Goal: Task Accomplishment & Management: Use online tool/utility

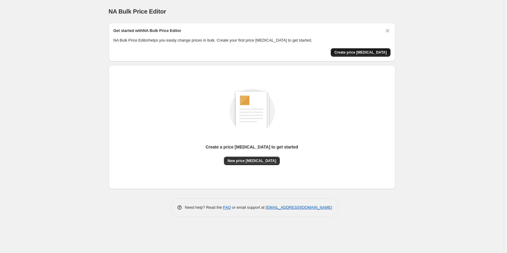
click at [356, 55] on span "Create price [MEDICAL_DATA]" at bounding box center [360, 52] width 52 height 5
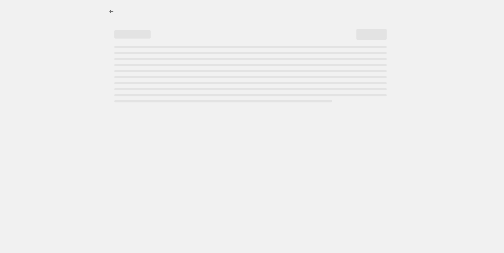
select select "percentage"
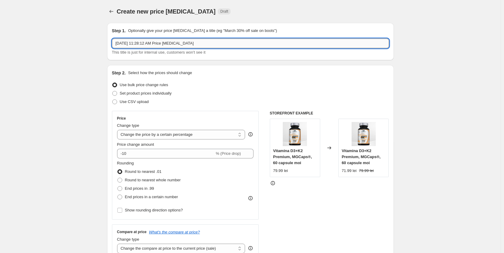
click at [167, 43] on input "[DATE] 11:28:12 AM Price [MEDICAL_DATA]" at bounding box center [250, 44] width 277 height 10
drag, startPoint x: 196, startPoint y: 42, endPoint x: 108, endPoint y: 41, distance: 88.1
click at [175, 43] on input "[DATE] 11:28:12 AM Price [MEDICAL_DATA]" at bounding box center [250, 44] width 277 height 10
click at [201, 43] on input "[DATE] 11:28:12 AM Price [MEDICAL_DATA]" at bounding box center [250, 44] width 277 height 10
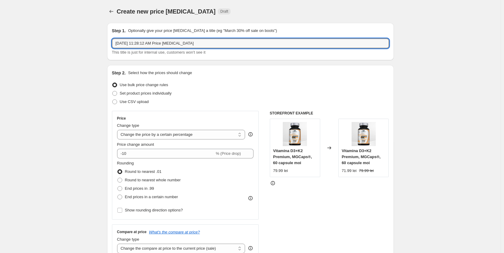
drag, startPoint x: 191, startPoint y: 43, endPoint x: 109, endPoint y: 42, distance: 81.8
click at [109, 42] on div "Step 1. Optionally give your price [MEDICAL_DATA] a title (eg "March 30% off sa…" at bounding box center [250, 41] width 287 height 37
type input "Magtein increase 10 lei"
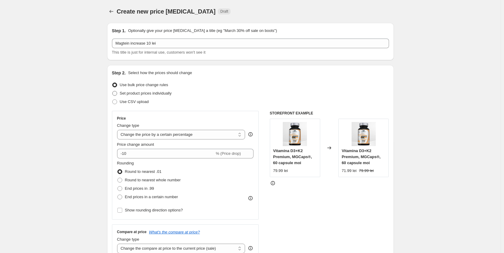
click at [155, 95] on span "Set product prices individually" at bounding box center [146, 93] width 52 height 5
click at [113, 91] on input "Set product prices individually" at bounding box center [112, 91] width 0 height 0
radio input "true"
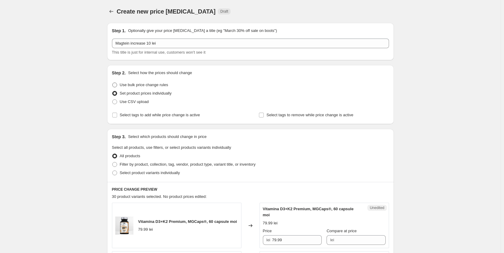
click at [155, 87] on span "Use bulk price change rules" at bounding box center [144, 85] width 48 height 5
click at [113, 83] on input "Use bulk price change rules" at bounding box center [112, 83] width 0 height 0
radio input "true"
select select "percentage"
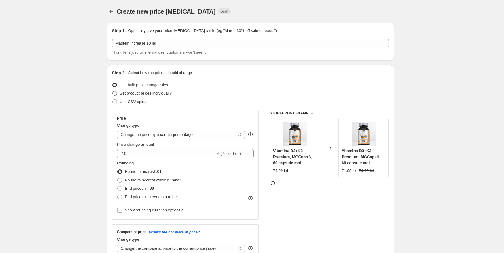
click at [164, 94] on span "Set product prices individually" at bounding box center [146, 93] width 52 height 5
click at [113, 91] on input "Set product prices individually" at bounding box center [112, 91] width 0 height 0
radio input "true"
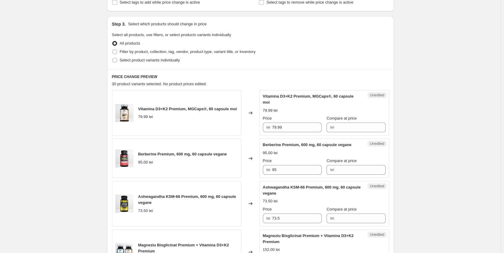
scroll to position [91, 0]
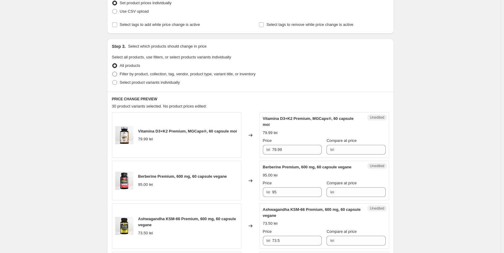
click at [138, 73] on span "Filter by product, collection, tag, vendor, product type, variant title, or inv…" at bounding box center [188, 74] width 136 height 5
click at [113, 72] on input "Filter by product, collection, tag, vendor, product type, variant title, or inv…" at bounding box center [112, 72] width 0 height 0
radio input "true"
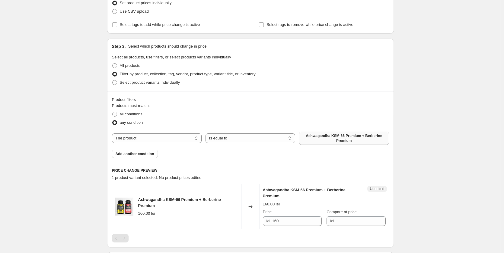
click at [342, 139] on span "Ashwagandha KSM-66 Premium + Berberine Premium" at bounding box center [344, 139] width 82 height 10
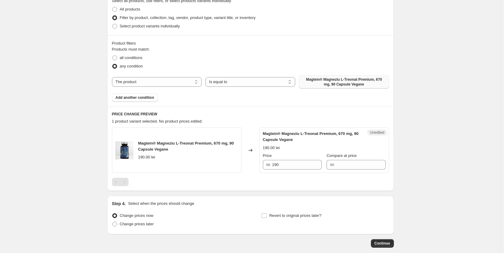
scroll to position [151, 0]
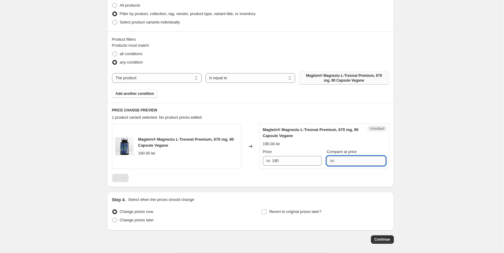
click at [353, 162] on input "Compare at price" at bounding box center [360, 161] width 49 height 10
type input "200"
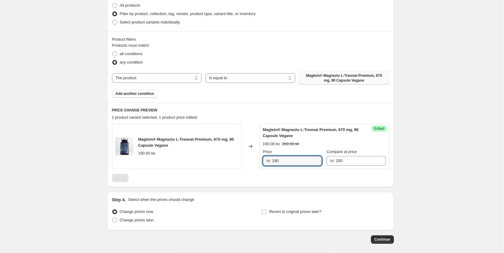
drag, startPoint x: 285, startPoint y: 161, endPoint x: 254, endPoint y: 156, distance: 30.8
click at [254, 156] on div "Magtein® Magneziu L-Treonat Premium, 670 mg, 90 Capsule Vegane 190.00 lei Chang…" at bounding box center [250, 147] width 277 height 46
type input "191"
click at [266, 212] on input "Revert to original prices later?" at bounding box center [264, 212] width 5 height 5
checkbox input "true"
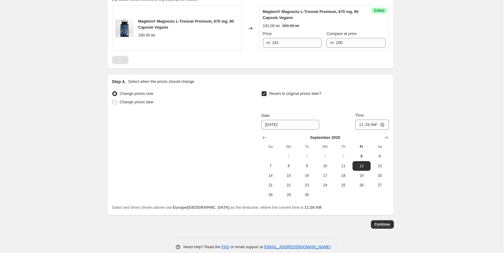
scroll to position [272, 0]
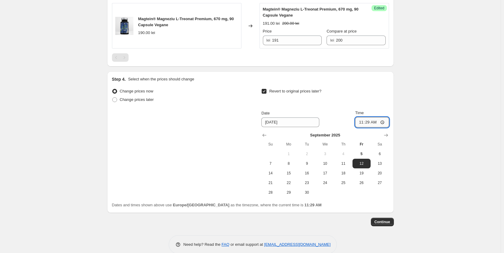
click at [370, 122] on input "11:29" at bounding box center [372, 122] width 34 height 10
click at [372, 121] on input "11:29" at bounding box center [372, 122] width 34 height 10
type input "11:31"
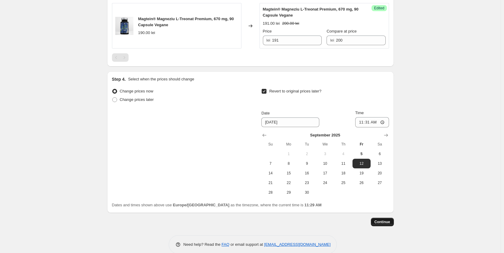
click at [386, 223] on span "Continue" at bounding box center [382, 222] width 16 height 5
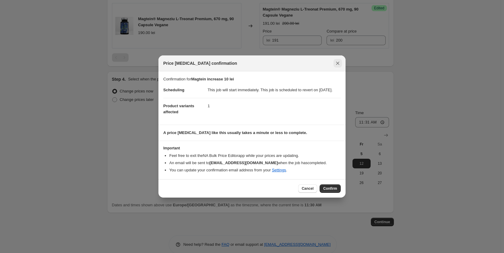
click at [337, 61] on icon "Close" at bounding box center [338, 63] width 6 height 6
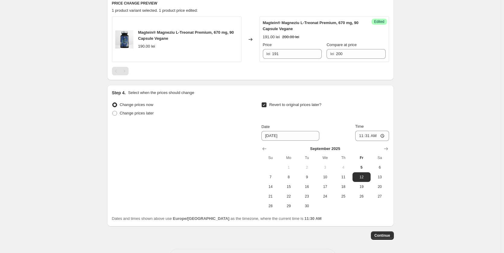
scroll to position [281, 0]
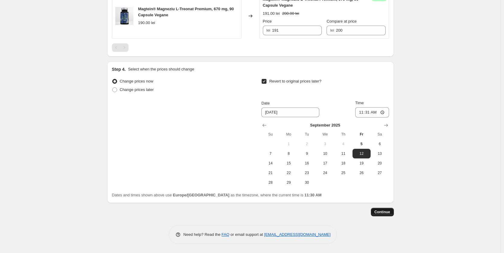
click at [386, 212] on span "Continue" at bounding box center [382, 212] width 16 height 5
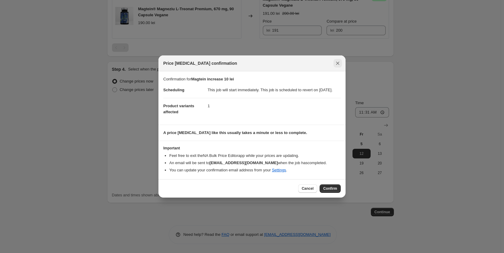
click at [338, 60] on icon "Close" at bounding box center [338, 63] width 6 height 6
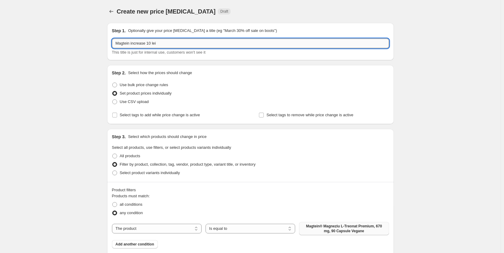
click at [151, 42] on input "Magtein increase 10 lei" at bounding box center [250, 44] width 277 height 10
type input "Magtein increase 1 leu"
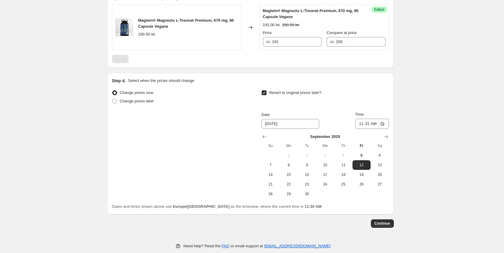
scroll to position [281, 0]
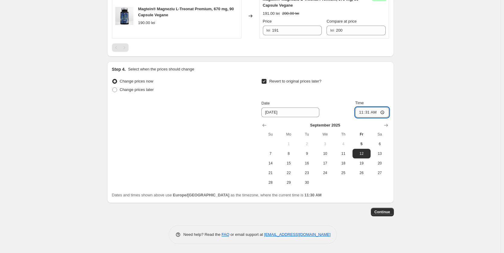
click at [369, 113] on input "11:31" at bounding box center [372, 112] width 34 height 10
click at [387, 212] on span "Continue" at bounding box center [382, 212] width 16 height 5
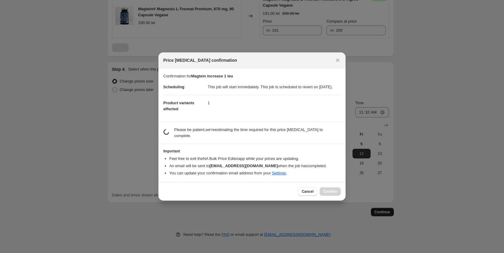
scroll to position [0, 0]
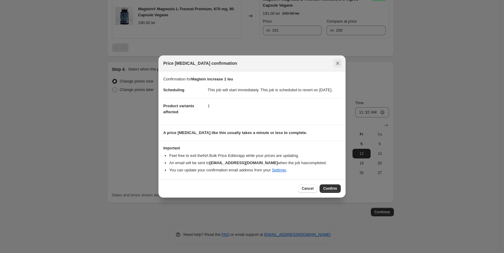
click at [338, 62] on icon "Close" at bounding box center [337, 63] width 3 height 3
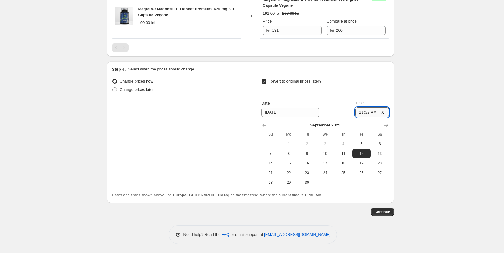
click at [370, 112] on input "11:32" at bounding box center [372, 112] width 34 height 10
type input "11:33"
click at [386, 212] on span "Continue" at bounding box center [382, 212] width 16 height 5
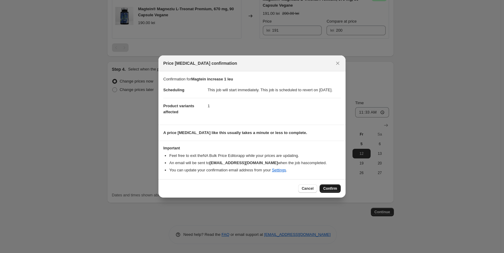
click at [335, 191] on span "Confirm" at bounding box center [330, 188] width 14 height 5
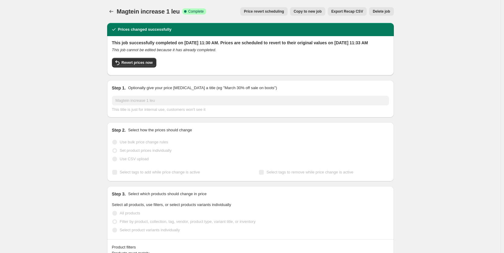
drag, startPoint x: 390, startPoint y: 40, endPoint x: 239, endPoint y: 34, distance: 151.3
click at [239, 34] on div "Prices changed successfully This job successfully completed on [DATE] 11:30 AM.…" at bounding box center [250, 49] width 287 height 52
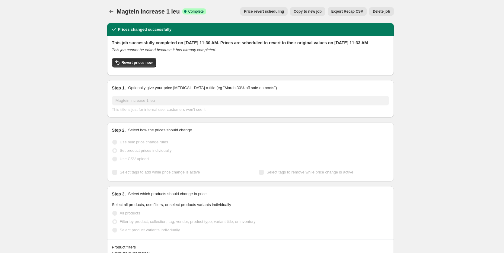
click at [203, 40] on h2 "This job successfully completed on [DATE] 11:30 AM. Prices are scheduled to rev…" at bounding box center [250, 43] width 277 height 6
click at [127, 65] on span "Revert prices now" at bounding box center [137, 62] width 31 height 5
checkbox input "false"
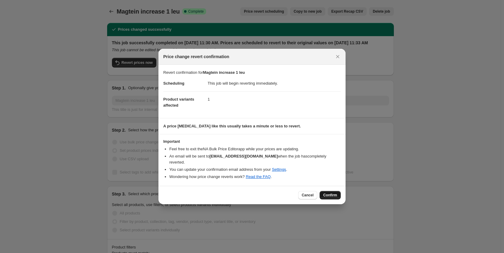
click at [329, 193] on span "Confirm" at bounding box center [330, 195] width 14 height 5
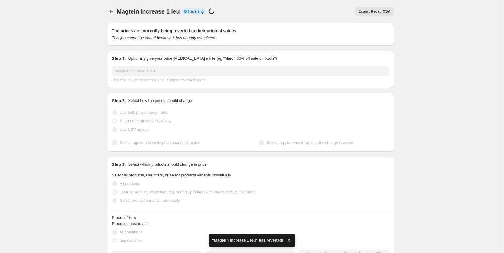
checkbox input "true"
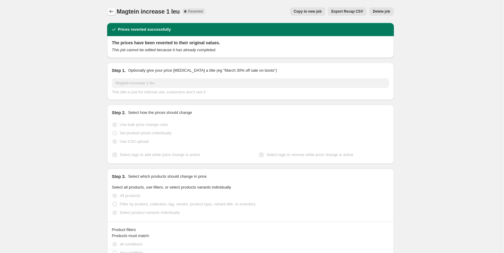
click at [112, 12] on icon "Price change jobs" at bounding box center [111, 11] width 6 height 6
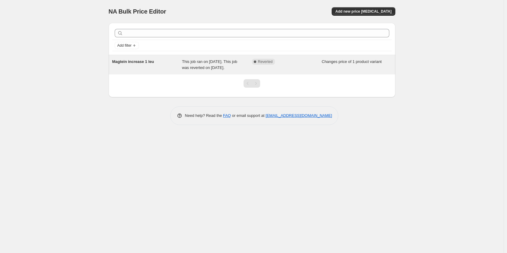
click at [201, 65] on span "This job ran on [DATE]. This job was reverted on [DATE]." at bounding box center [209, 64] width 55 height 11
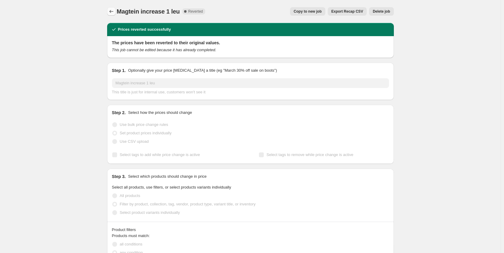
click at [113, 12] on icon "Price change jobs" at bounding box center [111, 11] width 6 height 6
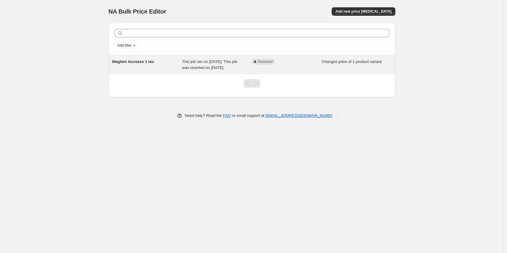
click at [123, 61] on span "Magtein increase 1 leu" at bounding box center [133, 61] width 42 height 5
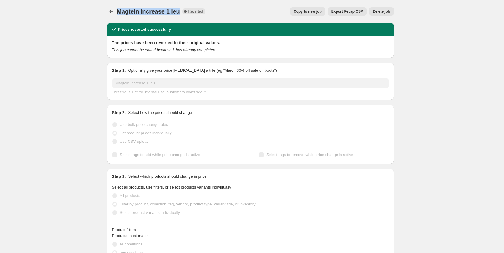
drag, startPoint x: 120, startPoint y: 13, endPoint x: 180, endPoint y: 11, distance: 59.1
click at [180, 11] on span "Magtein increase 1 leu" at bounding box center [148, 11] width 63 height 7
copy span "Magtein increase 1 leu"
click at [307, 11] on span "Copy to new job" at bounding box center [308, 11] width 28 height 5
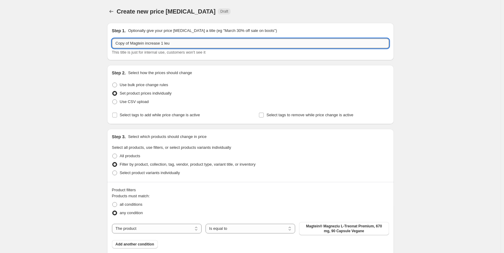
click at [165, 42] on input "Copy of Magtein increase 1 leu" at bounding box center [250, 44] width 277 height 10
click at [184, 43] on input "Copy of Magtein increase 1 leu" at bounding box center [250, 44] width 277 height 10
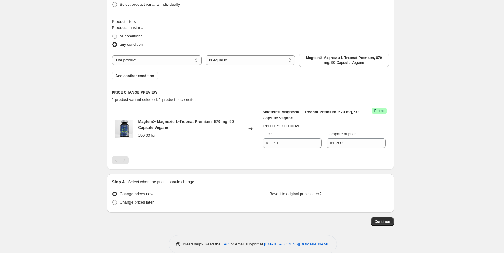
scroll to position [178, 0]
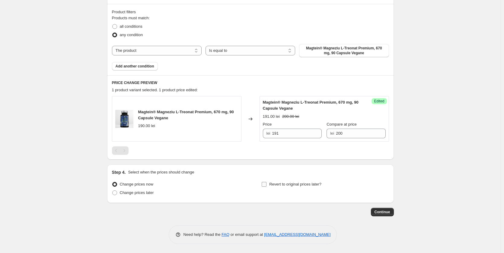
click at [282, 185] on span "Revert to original prices later?" at bounding box center [295, 184] width 52 height 5
click at [266, 185] on input "Revert to original prices later?" at bounding box center [264, 184] width 5 height 5
checkbox input "true"
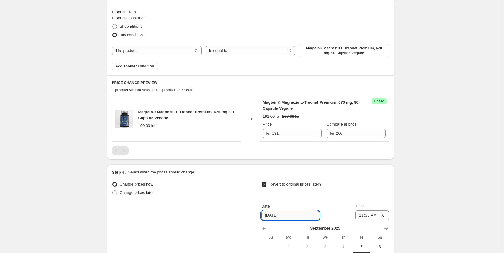
click at [281, 218] on input "[DATE]" at bounding box center [290, 216] width 58 height 10
click at [271, 215] on input "[DATE]" at bounding box center [290, 216] width 58 height 10
type input "[DATE]"
click at [418, 206] on div "Create new price [MEDICAL_DATA]. This page is ready Create new price [MEDICAL_D…" at bounding box center [250, 89] width 501 height 535
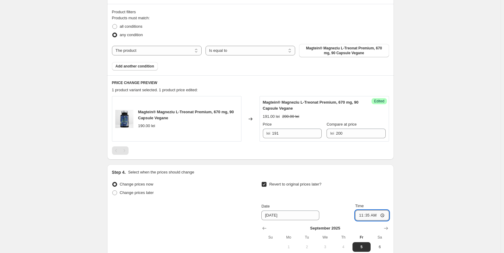
click at [367, 214] on input "11:35" at bounding box center [372, 216] width 34 height 10
type input "11:38"
click at [409, 192] on div "Create new price [MEDICAL_DATA]. This page is ready Create new price [MEDICAL_D…" at bounding box center [250, 89] width 501 height 535
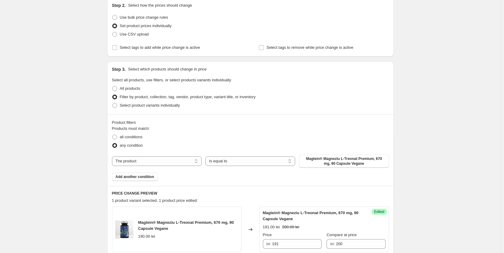
scroll to position [0, 0]
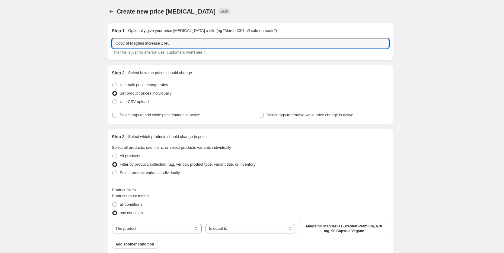
drag, startPoint x: 132, startPoint y: 43, endPoint x: 79, endPoint y: 40, distance: 53.8
click at [197, 44] on input "Magtein increase 1 leu" at bounding box center [250, 44] width 277 height 10
type input "Magtein increase 1 leu"
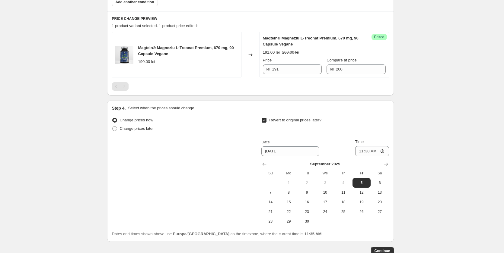
scroll to position [281, 0]
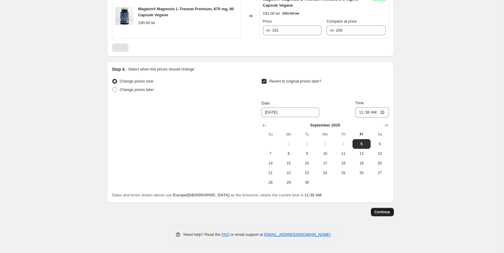
click at [383, 212] on span "Continue" at bounding box center [382, 212] width 16 height 5
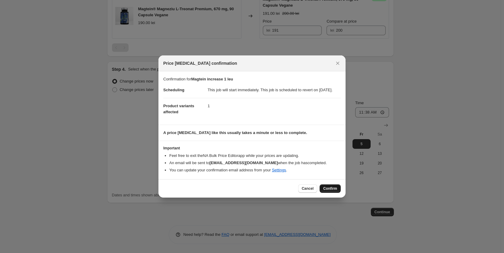
click at [331, 191] on span "Confirm" at bounding box center [330, 188] width 14 height 5
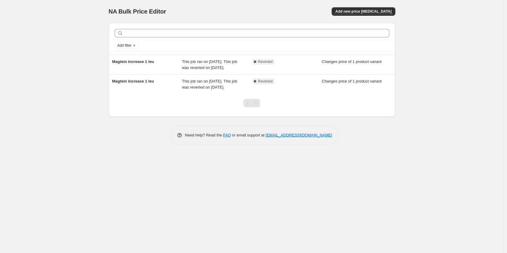
click at [54, 77] on div "NA Bulk Price Editor. This page is ready NA Bulk Price Editor Add new price cha…" at bounding box center [252, 126] width 504 height 253
click at [366, 13] on span "Add new price [MEDICAL_DATA]" at bounding box center [363, 11] width 56 height 5
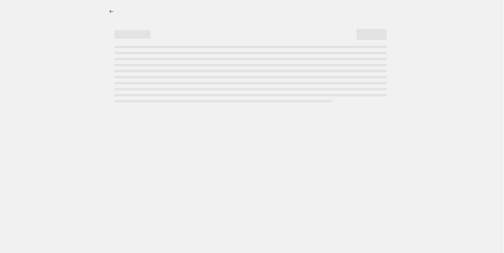
select select "percentage"
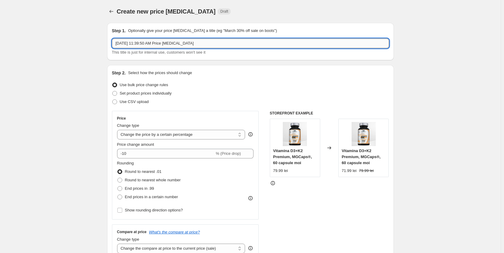
click at [205, 43] on input "Sep 5, 2025, 11:39:50 AM Price change job" at bounding box center [250, 44] width 277 height 10
drag, startPoint x: 224, startPoint y: 43, endPoint x: 108, endPoint y: 33, distance: 116.3
drag, startPoint x: 124, startPoint y: 45, endPoint x: 167, endPoint y: 49, distance: 44.0
click at [167, 49] on div "Campanie 5 septembrie This title is just for internal use, customers won't see …" at bounding box center [250, 47] width 277 height 17
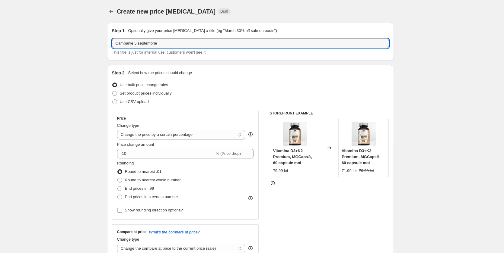
type input "Campanie 5 septembrie"
click at [167, 49] on div "This title is just for internal use, customers won't see it" at bounding box center [250, 52] width 277 height 6
drag, startPoint x: 169, startPoint y: 46, endPoint x: 121, endPoint y: 38, distance: 48.9
click at [121, 38] on div "Step 1. Optionally give your price change job a title (eg "March 30% off sale o…" at bounding box center [250, 42] width 277 height 28
drag, startPoint x: 118, startPoint y: 43, endPoint x: 170, endPoint y: 47, distance: 52.4
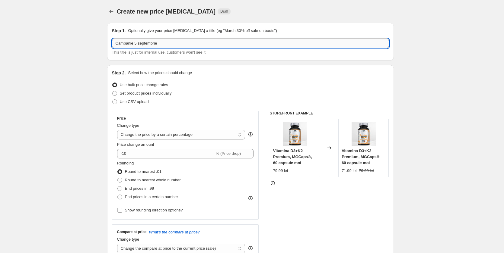
click at [170, 47] on input "Campanie 5 septembrie" at bounding box center [250, 44] width 277 height 10
click at [135, 43] on input "Campanie 5 septembrie" at bounding box center [250, 44] width 277 height 10
click at [145, 42] on input "Campanie 5 septembrie" at bounding box center [250, 44] width 277 height 10
click at [174, 43] on input "Campanie 5 septembrie" at bounding box center [250, 44] width 277 height 10
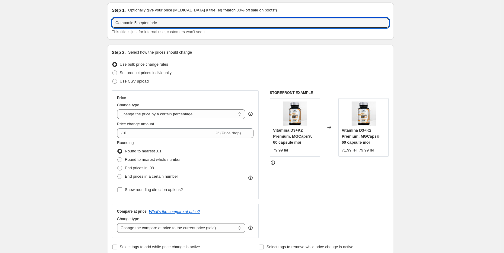
scroll to position [30, 0]
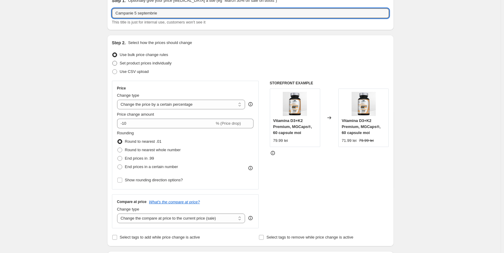
click at [155, 64] on span "Set product prices individually" at bounding box center [146, 63] width 52 height 5
click at [113, 61] on input "Set product prices individually" at bounding box center [112, 61] width 0 height 0
radio input "true"
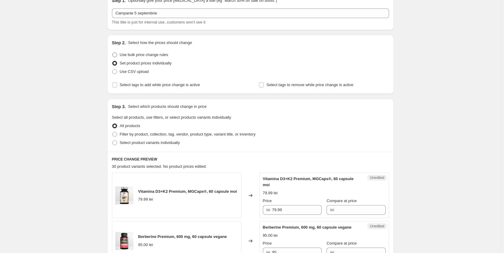
click at [157, 55] on span "Use bulk price change rules" at bounding box center [144, 54] width 48 height 5
click at [113, 53] on input "Use bulk price change rules" at bounding box center [112, 52] width 0 height 0
radio input "true"
select select "percentage"
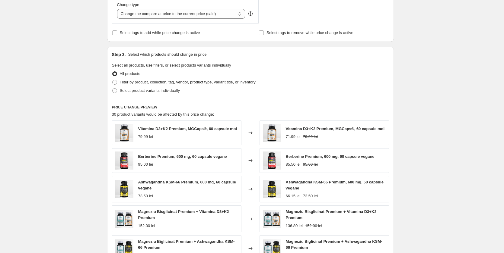
scroll to position [24, 0]
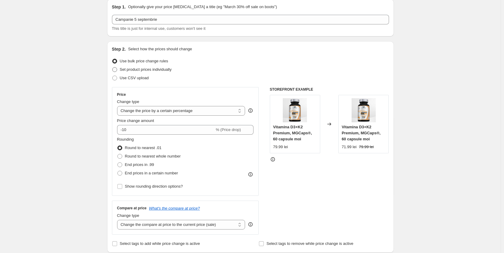
click at [155, 72] on span "Set product prices individually" at bounding box center [146, 70] width 52 height 6
click at [113, 68] on input "Set product prices individually" at bounding box center [112, 67] width 0 height 0
radio input "true"
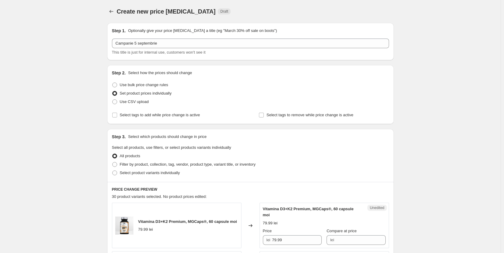
scroll to position [60, 0]
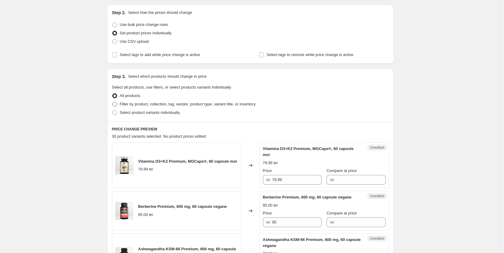
click at [132, 103] on span "Filter by product, collection, tag, vendor, product type, variant title, or inv…" at bounding box center [188, 104] width 136 height 5
click at [113, 102] on input "Filter by product, collection, tag, vendor, product type, variant title, or inv…" at bounding box center [112, 102] width 0 height 0
radio input "true"
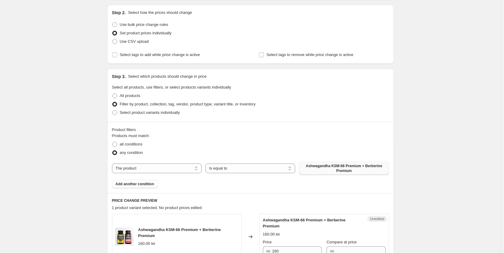
click at [317, 169] on span "Ashwagandha KSM-66 Premium + Berberine Premium" at bounding box center [344, 169] width 82 height 10
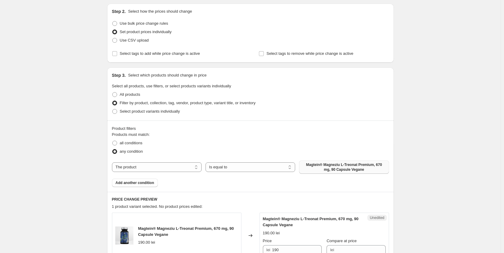
scroll to position [151, 0]
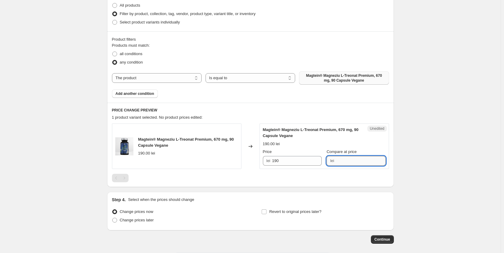
click at [343, 161] on input "Compare at price" at bounding box center [360, 161] width 49 height 10
type input "200"
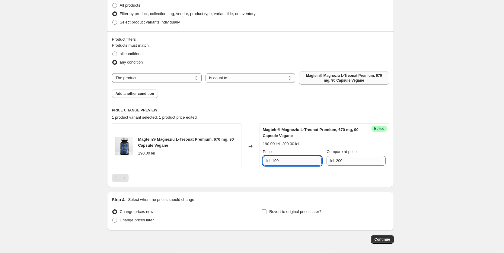
click at [294, 160] on input "190" at bounding box center [296, 161] width 49 height 10
type input "191"
click at [410, 174] on div "Create new price change job. This page is ready Create new price change job Dra…" at bounding box center [250, 65] width 501 height 432
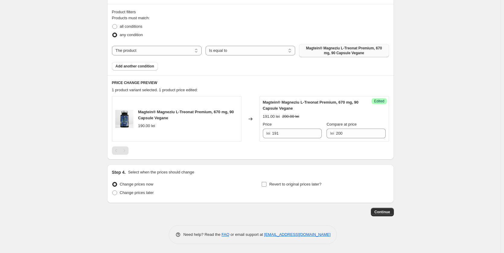
click at [281, 186] on span "Revert to original prices later?" at bounding box center [295, 184] width 52 height 5
click at [266, 186] on input "Revert to original prices later?" at bounding box center [264, 184] width 5 height 5
checkbox input "true"
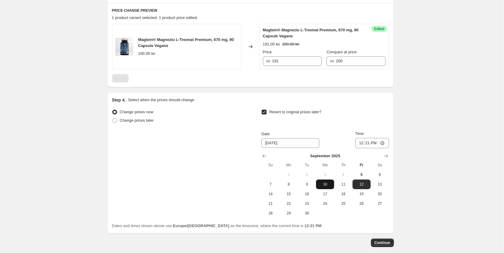
scroll to position [281, 0]
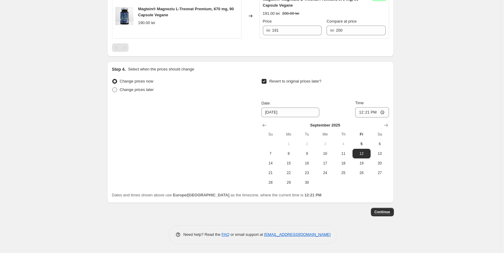
click at [138, 90] on span "Change prices later" at bounding box center [137, 89] width 34 height 5
click at [113, 88] on input "Change prices later" at bounding box center [112, 87] width 0 height 0
radio input "true"
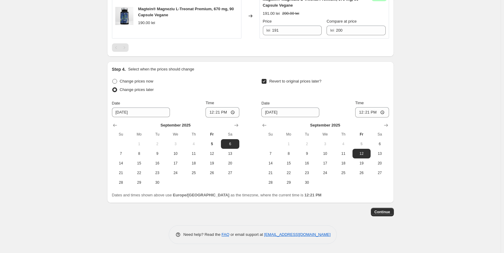
click at [141, 82] on span "Change prices now" at bounding box center [136, 81] width 33 height 5
click at [113, 79] on input "Change prices now" at bounding box center [112, 79] width 0 height 0
radio input "true"
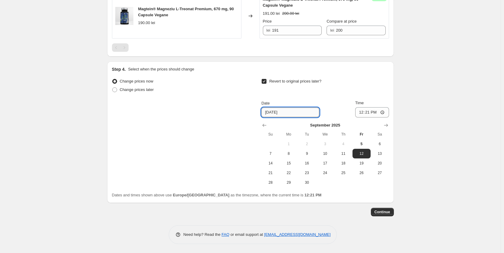
click at [283, 112] on input "[DATE]" at bounding box center [290, 113] width 58 height 10
drag, startPoint x: 275, startPoint y: 112, endPoint x: 271, endPoint y: 113, distance: 4.3
click at [271, 113] on input "[DATE]" at bounding box center [290, 113] width 58 height 10
click at [362, 146] on span "5" at bounding box center [361, 144] width 13 height 5
type input "[DATE]"
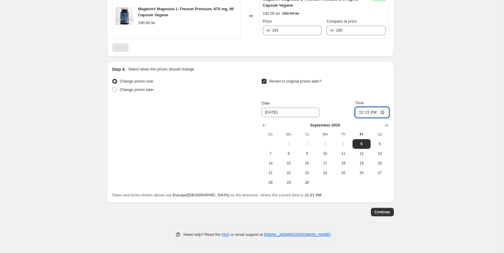
click at [368, 112] on input "12:21" at bounding box center [372, 112] width 34 height 10
type input "12:23"
click at [386, 213] on span "Continue" at bounding box center [382, 212] width 16 height 5
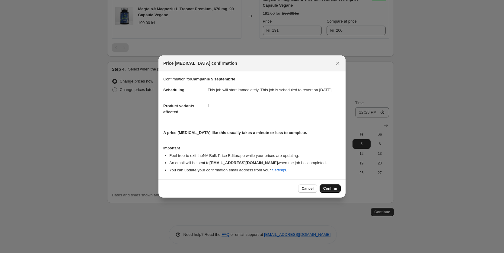
click at [331, 191] on span "Confirm" at bounding box center [330, 188] width 14 height 5
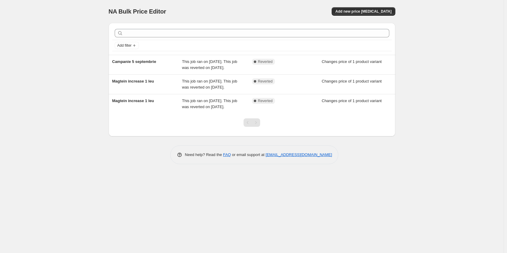
click at [78, 54] on div "NA Bulk Price Editor. This page is ready NA Bulk Price Editor Add new price cha…" at bounding box center [252, 126] width 504 height 253
click at [356, 11] on span "Add new price [MEDICAL_DATA]" at bounding box center [363, 11] width 56 height 5
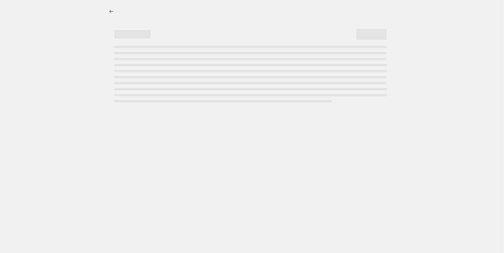
select select "percentage"
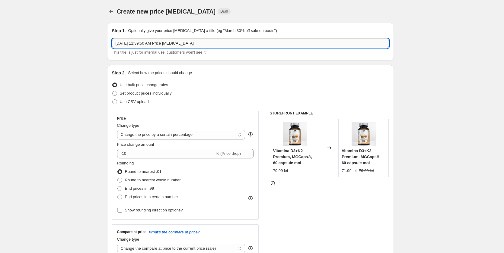
click at [138, 43] on input "Sep 5, 2025, 11:39:50 AM Price change job" at bounding box center [250, 44] width 277 height 10
drag, startPoint x: 208, startPoint y: 45, endPoint x: 118, endPoint y: 38, distance: 91.1
click at [118, 38] on div "Step 1. Optionally give your price change job a title (eg "March 30% off sale o…" at bounding box center [250, 42] width 277 height 28
click at [181, 43] on input "Campanie "Back to School" 12-18 Se[tembrie 2025" at bounding box center [250, 44] width 277 height 10
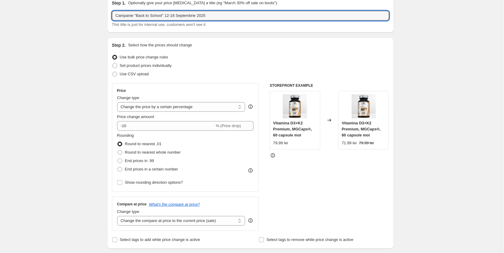
scroll to position [60, 0]
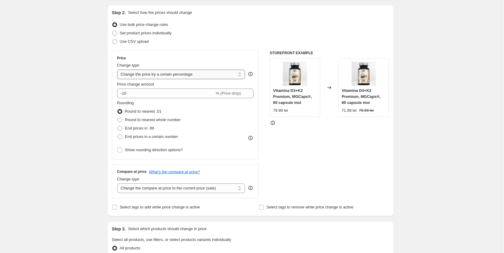
type input "Campanie "Back to School" 12-18 Septembrie 2025"
click at [160, 72] on select "Change the price to a certain amount Change the price by a certain amount Chang…" at bounding box center [181, 75] width 128 height 10
click at [193, 75] on select "Change the price to a certain amount Change the price by a certain amount Chang…" at bounding box center [181, 75] width 128 height 10
click at [195, 75] on select "Change the price to a certain amount Change the price by a certain amount Chang…" at bounding box center [181, 75] width 128 height 10
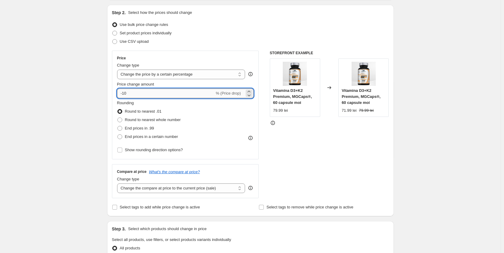
click at [163, 97] on input "-10" at bounding box center [165, 94] width 97 height 10
drag, startPoint x: 136, startPoint y: 93, endPoint x: 100, endPoint y: 91, distance: 36.3
click at [100, 91] on div "Create new price change job. This page is ready Create new price change job Dra…" at bounding box center [250, 244] width 501 height 609
type input "-20"
click at [88, 98] on div "Create new price change job. This page is ready Create new price change job Dra…" at bounding box center [250, 244] width 501 height 609
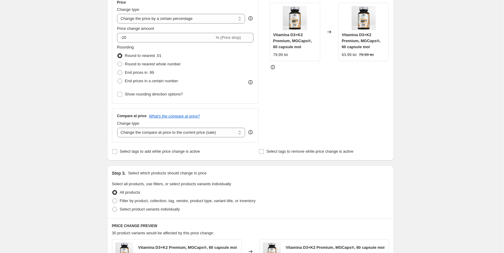
scroll to position [121, 0]
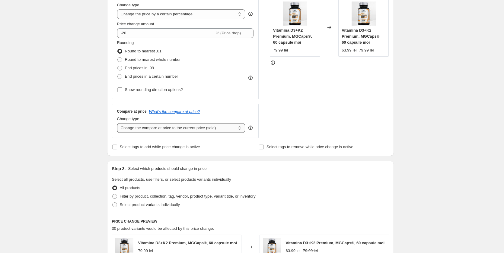
click at [160, 129] on select "Change the compare at price to the current price (sale) Change the compare at p…" at bounding box center [181, 128] width 128 height 10
click at [118, 123] on select "Change the compare at price to the current price (sale) Change the compare at p…" at bounding box center [181, 128] width 128 height 10
click at [72, 134] on div "Create new price change job. This page is ready Create new price change job Dra…" at bounding box center [250, 183] width 501 height 609
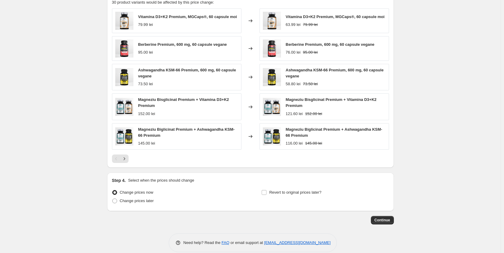
scroll to position [356, 0]
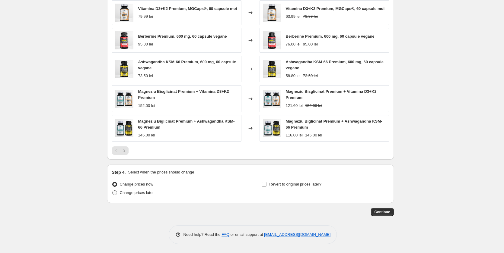
click at [141, 194] on span "Change prices later" at bounding box center [137, 193] width 34 height 5
click at [113, 191] on input "Change prices later" at bounding box center [112, 191] width 0 height 0
radio input "true"
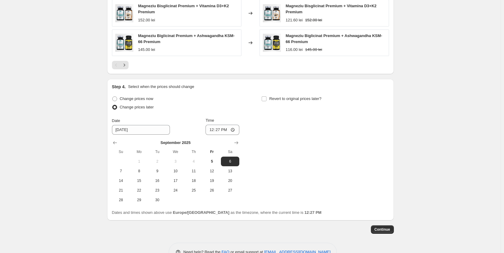
scroll to position [459, 0]
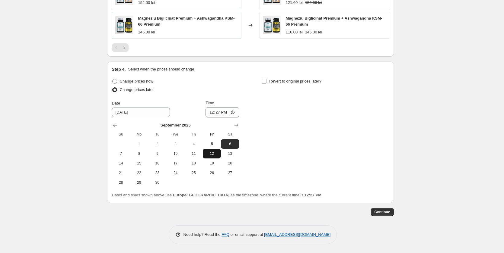
click at [214, 154] on span "12" at bounding box center [211, 153] width 13 height 5
type input "[DATE]"
click at [216, 111] on input "12:27" at bounding box center [222, 112] width 34 height 10
click at [234, 112] on input "12:27" at bounding box center [222, 112] width 34 height 10
click at [274, 127] on div "Change prices now Change prices later Date 9/12/2025 Time 12:00 September 2025 …" at bounding box center [250, 132] width 277 height 110
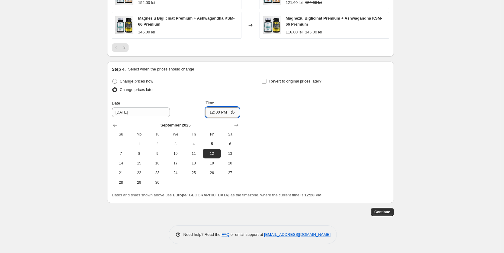
click at [224, 113] on input "12:00" at bounding box center [222, 112] width 34 height 10
click at [225, 113] on input "12:00" at bounding box center [222, 112] width 34 height 10
click at [216, 113] on input "12:00" at bounding box center [222, 112] width 34 height 10
click at [226, 112] on input "12:00" at bounding box center [222, 112] width 34 height 10
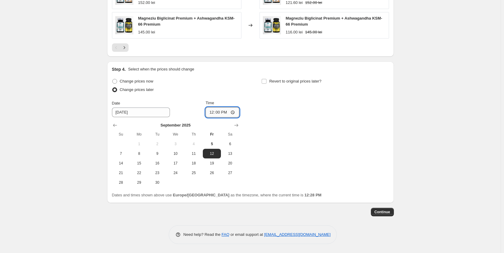
click at [226, 112] on input "12:00" at bounding box center [222, 112] width 34 height 10
click at [234, 112] on input "12:00" at bounding box center [222, 112] width 34 height 10
type input "00:00"
click at [275, 134] on div "Change prices now Change prices later Date 9/12/2025 Time 00:00 September 2025 …" at bounding box center [250, 132] width 277 height 110
click at [266, 82] on input "Revert to original prices later?" at bounding box center [264, 81] width 5 height 5
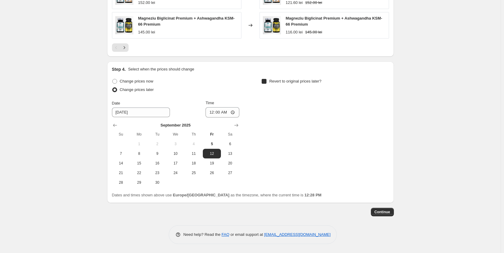
checkbox input "true"
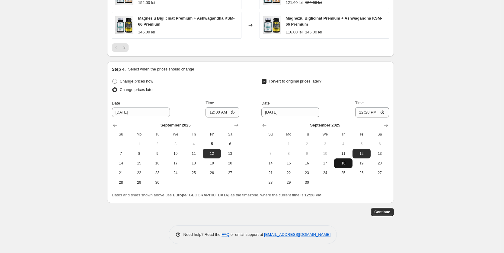
click at [345, 164] on span "18" at bounding box center [342, 163] width 13 height 5
type input "9/18/2025"
click at [384, 112] on input "12:28" at bounding box center [372, 112] width 34 height 10
type input "23:59"
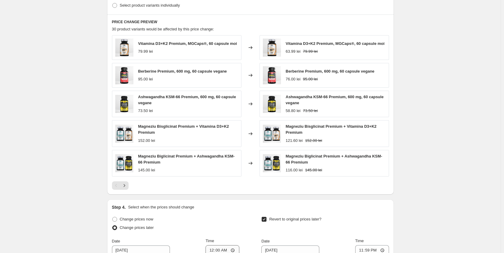
scroll to position [308, 0]
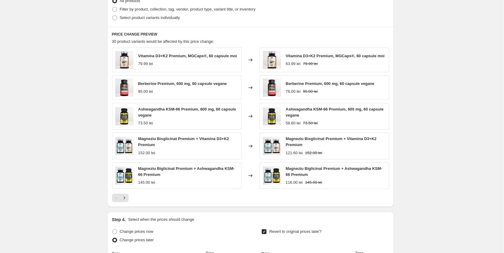
click at [433, 157] on div "Create new price change job. This page is ready Create new price change job Dra…" at bounding box center [250, 48] width 501 height 712
click at [125, 199] on icon "Next" at bounding box center [124, 198] width 2 height 3
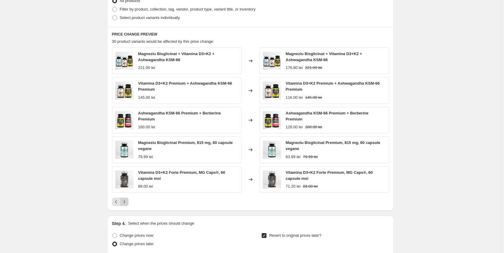
click at [125, 203] on icon "Next" at bounding box center [124, 202] width 2 height 3
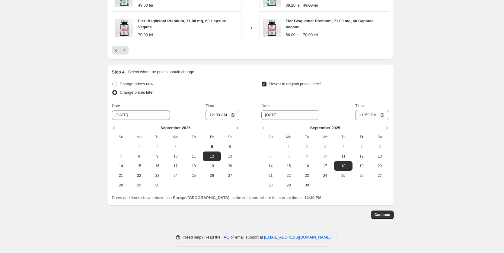
scroll to position [469, 0]
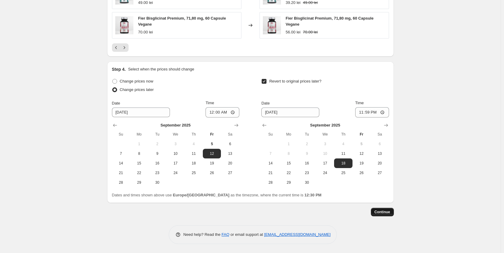
click at [386, 212] on span "Continue" at bounding box center [382, 212] width 16 height 5
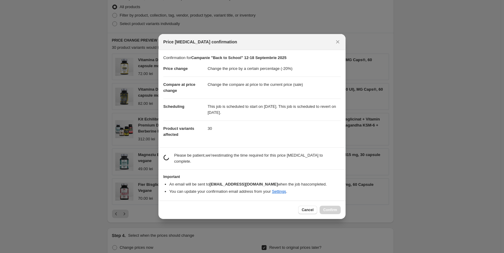
scroll to position [0, 0]
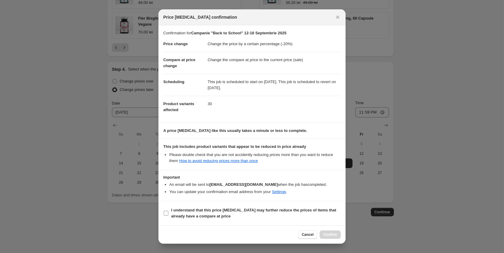
click at [165, 214] on input "I understand that this price change job may further reduce the prices of items …" at bounding box center [166, 213] width 5 height 5
checkbox input "true"
click at [329, 235] on span "Confirm" at bounding box center [330, 235] width 14 height 5
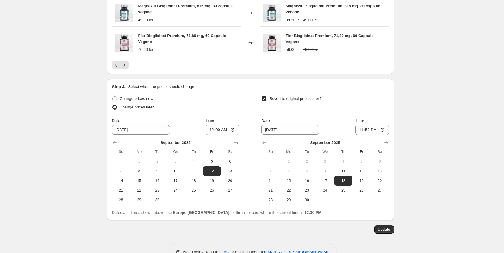
scroll to position [506, 0]
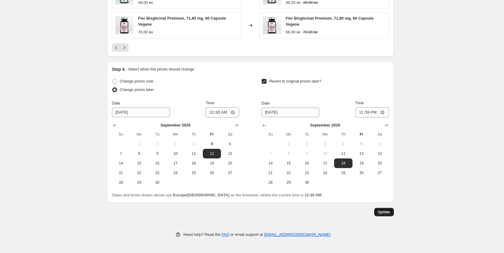
click at [383, 212] on span "Update" at bounding box center [384, 212] width 12 height 5
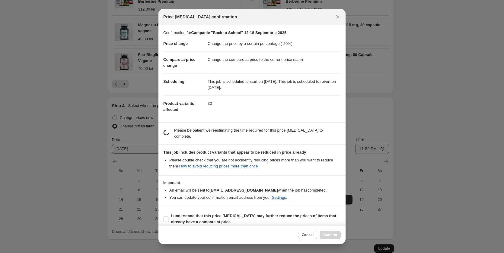
scroll to position [0, 0]
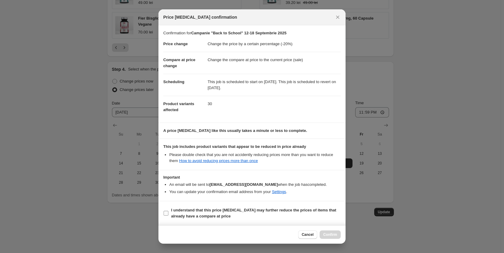
click at [186, 210] on b "I understand that this price change job may further reduce the prices of items …" at bounding box center [253, 213] width 165 height 11
click at [168, 211] on input "I understand that this price change job may further reduce the prices of items …" at bounding box center [166, 213] width 5 height 5
checkbox input "true"
click at [332, 236] on span "Confirm" at bounding box center [330, 235] width 14 height 5
